Goal: Information Seeking & Learning: Learn about a topic

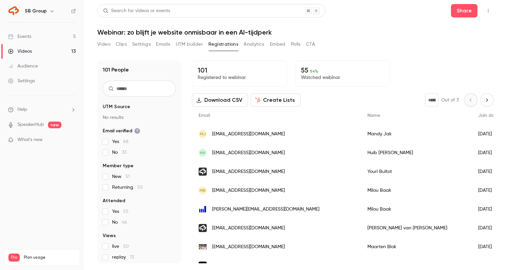
click at [47, 35] on link "Events 5" at bounding box center [42, 36] width 84 height 15
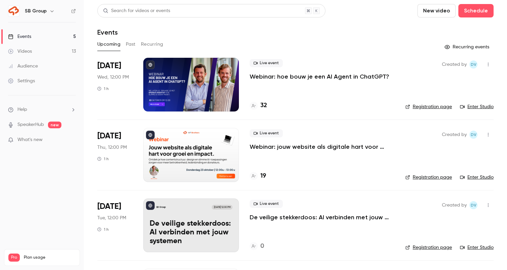
click at [273, 75] on p "Webinar: hoe bouw je een AI Agent in ChatGPT?" at bounding box center [320, 77] width 140 height 8
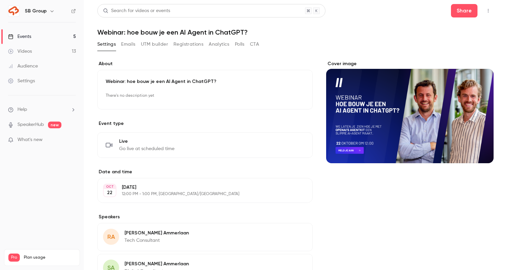
click at [186, 44] on button "Registrations" at bounding box center [189, 44] width 30 height 11
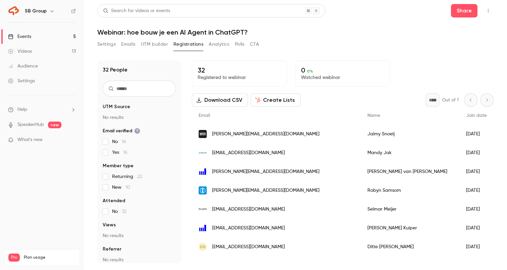
click at [71, 34] on link "Events 5" at bounding box center [42, 36] width 84 height 15
